Goal: Information Seeking & Learning: Learn about a topic

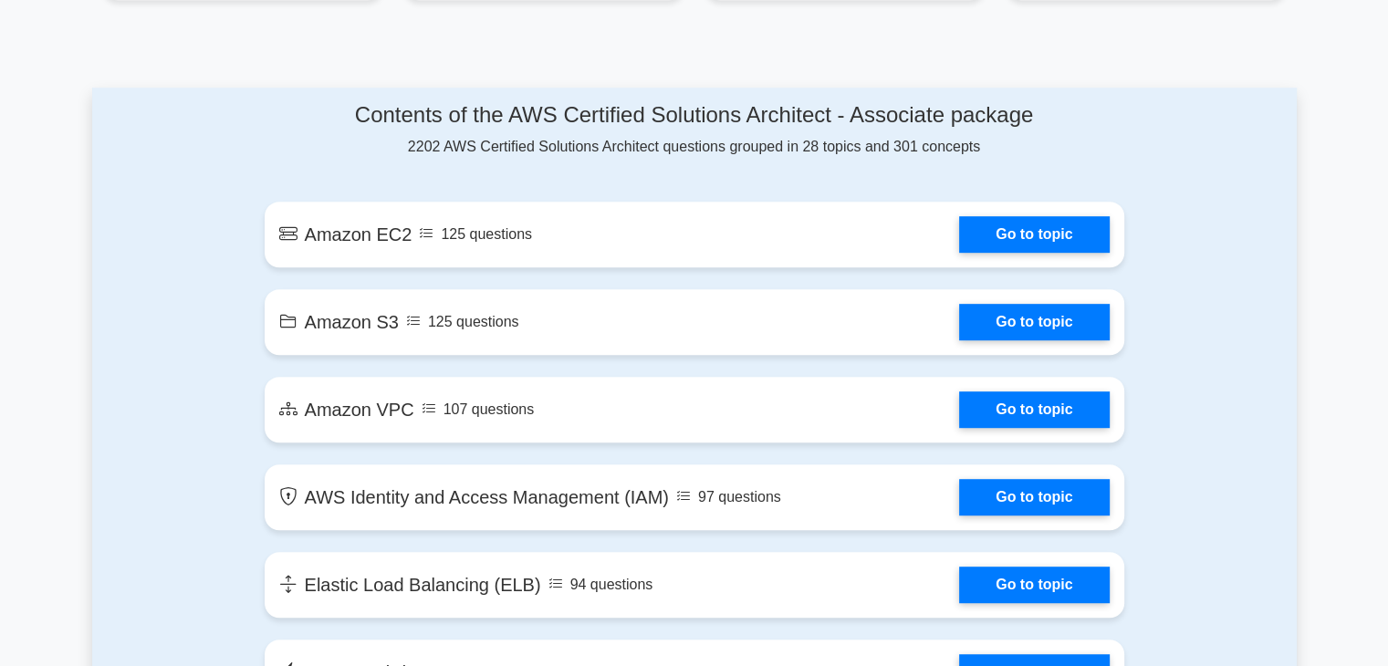
scroll to position [915, 0]
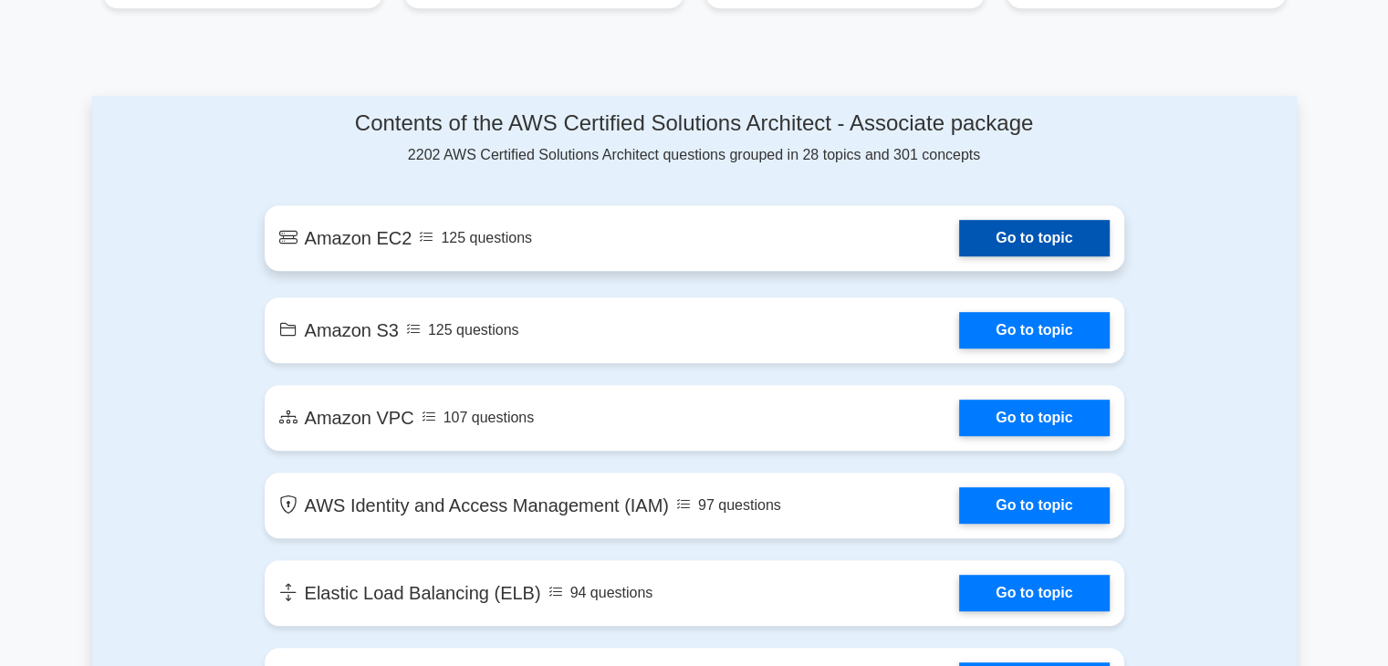
click at [1003, 224] on link "Go to topic" at bounding box center [1034, 238] width 150 height 37
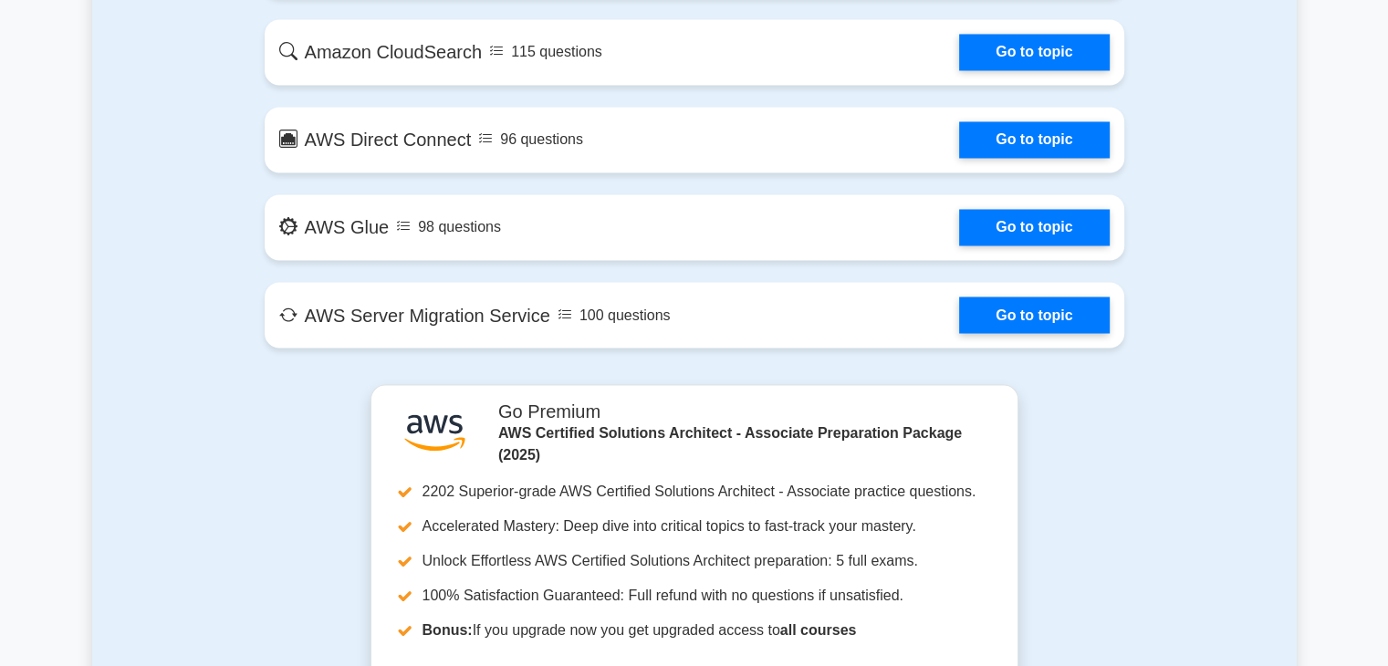
scroll to position [3207, 0]
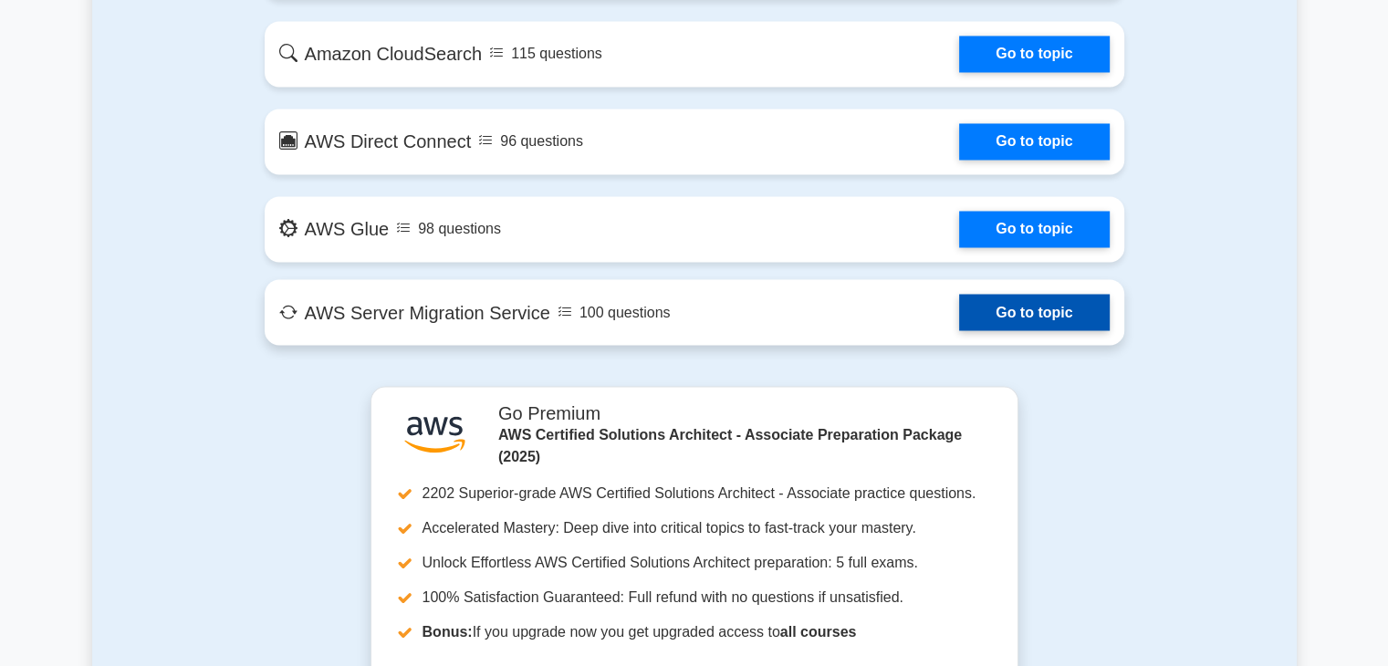
click at [1024, 310] on link "Go to topic" at bounding box center [1034, 312] width 150 height 37
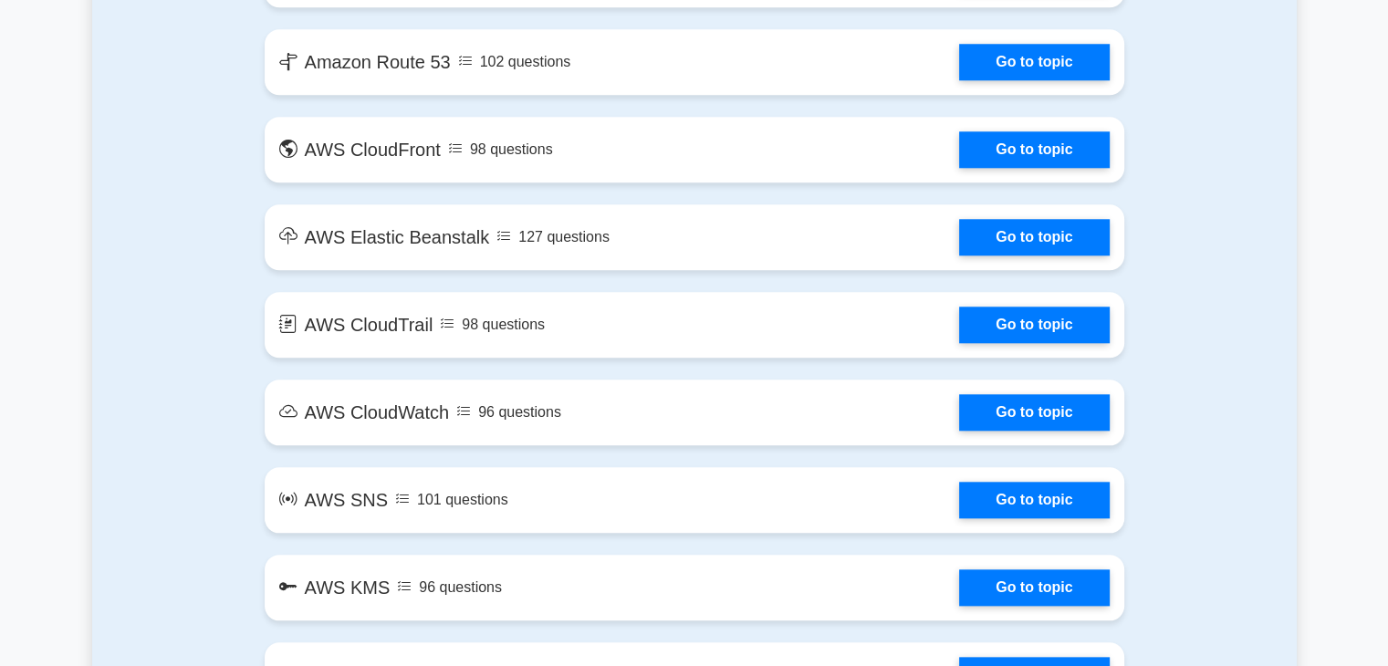
scroll to position [1798, 0]
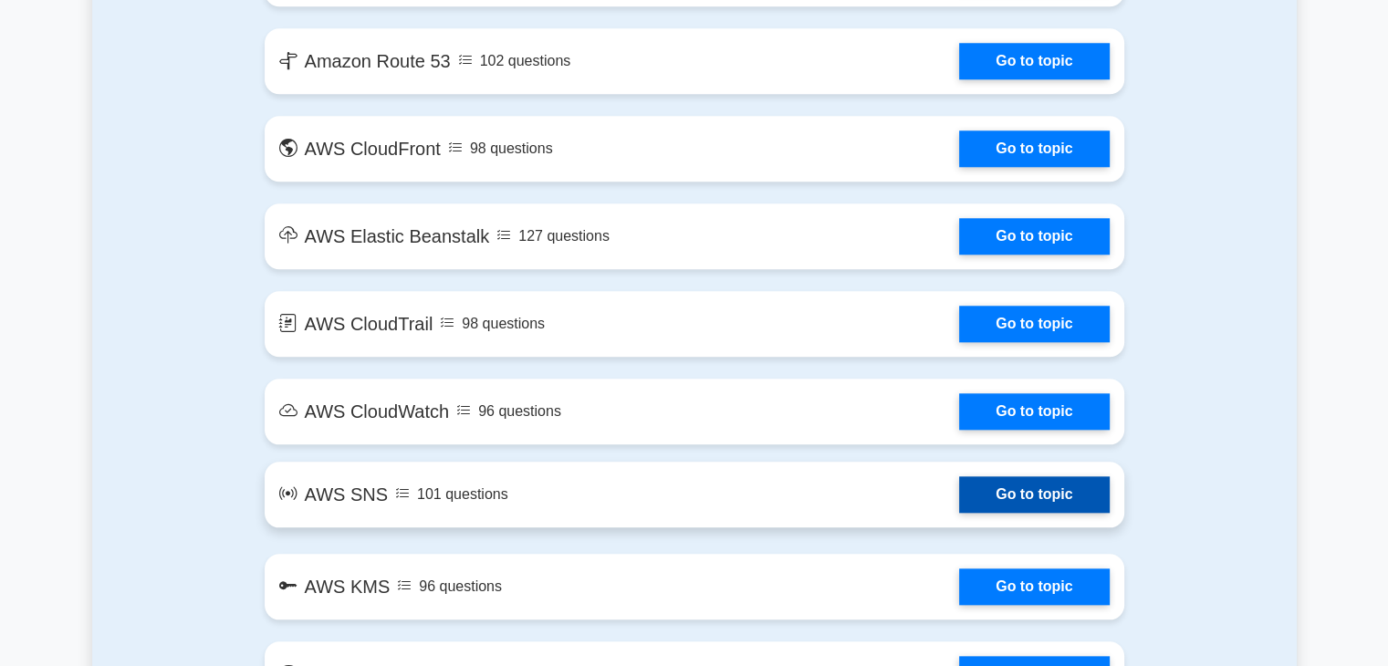
click at [1017, 499] on link "Go to topic" at bounding box center [1034, 494] width 150 height 37
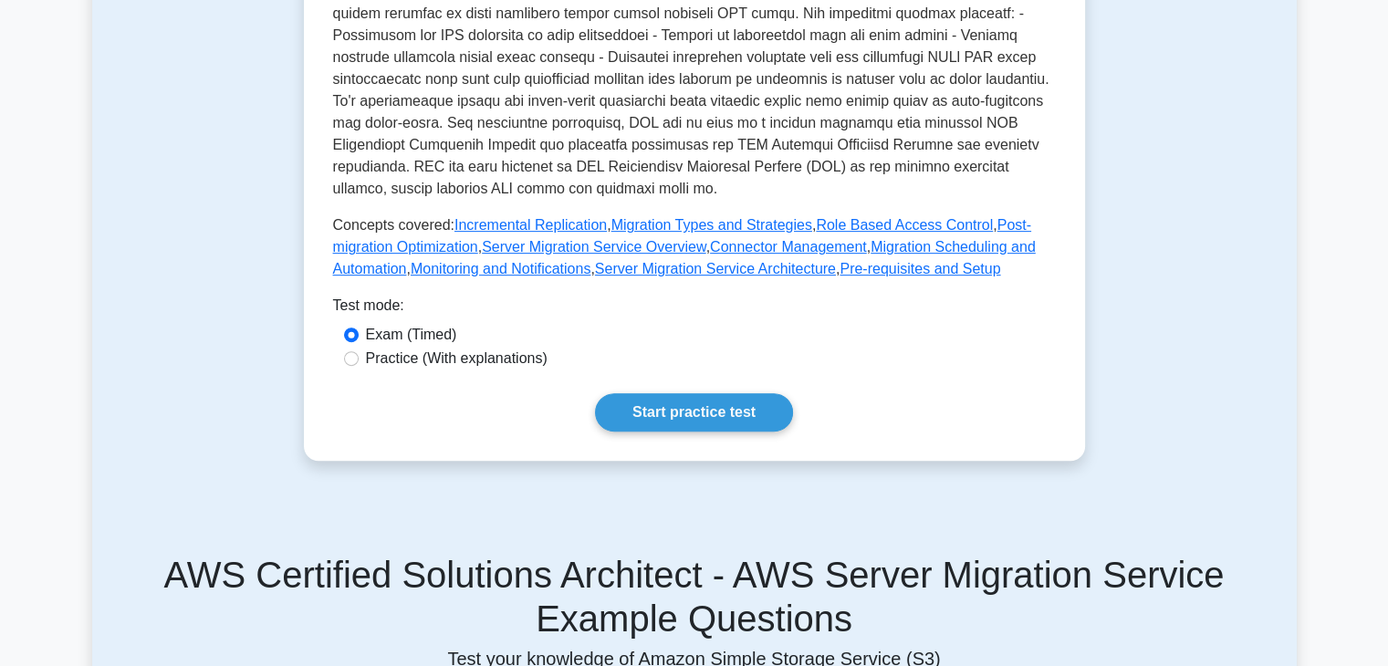
scroll to position [715, 0]
click at [713, 393] on link "Start practice test" at bounding box center [694, 412] width 198 height 38
